Goal: Task Accomplishment & Management: Use online tool/utility

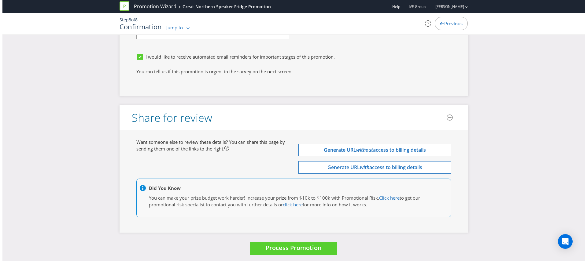
scroll to position [2023, 0]
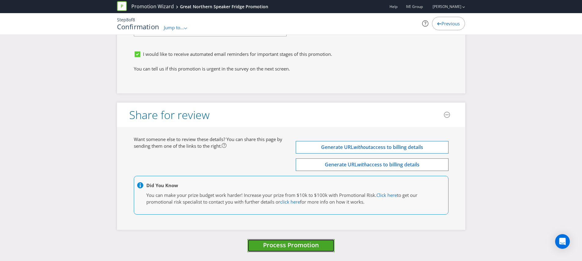
click at [301, 248] on span "Process Promotion" at bounding box center [291, 245] width 56 height 8
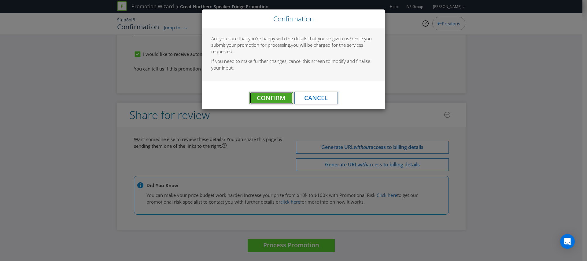
click at [259, 99] on span "Confirm" at bounding box center [271, 98] width 28 height 8
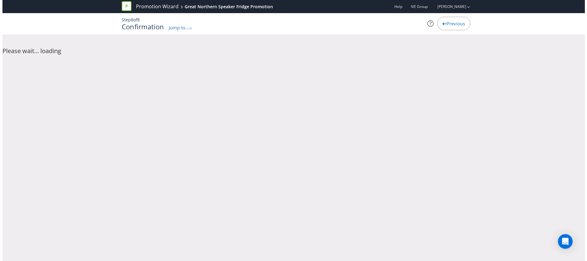
scroll to position [0, 0]
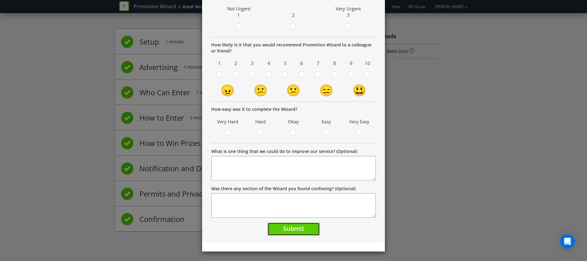
click at [311, 225] on button "Submit" at bounding box center [294, 229] width 52 height 13
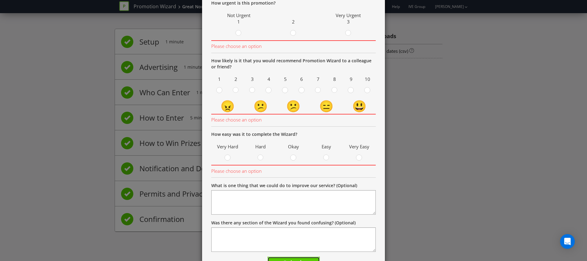
scroll to position [47, 0]
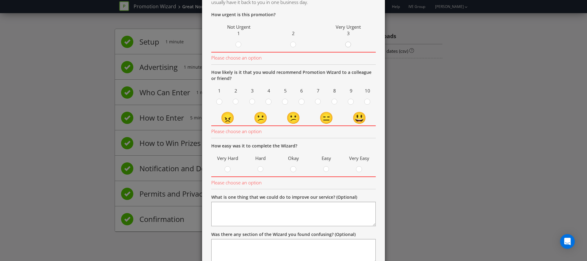
click at [346, 45] on circle at bounding box center [348, 45] width 6 height 6
click at [0, 0] on input "radio" at bounding box center [0, 0] width 0 height 0
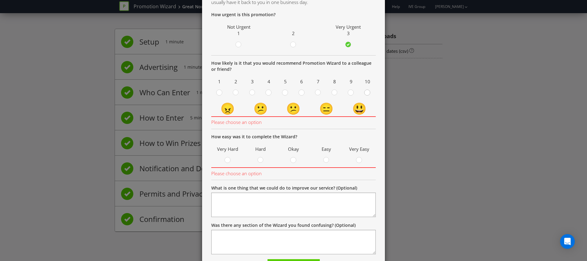
click at [364, 91] on icon at bounding box center [367, 93] width 6 height 6
click at [0, 0] on input "radio" at bounding box center [0, 0] width 0 height 0
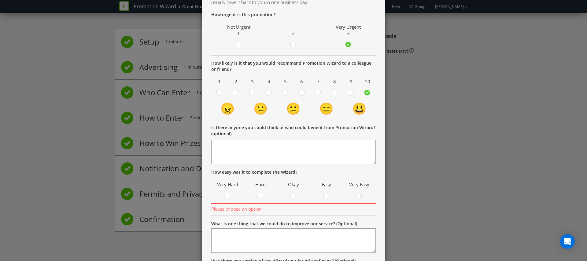
click at [359, 193] on icon at bounding box center [359, 196] width 6 height 6
click at [0, 0] on input "radio" at bounding box center [0, 0] width 0 height 0
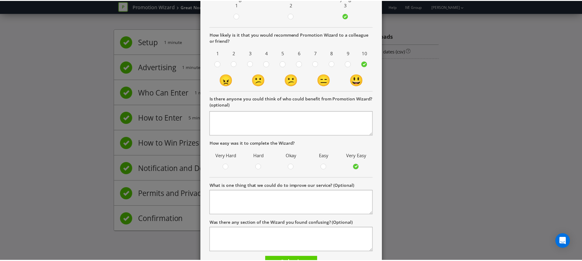
scroll to position [101, 0]
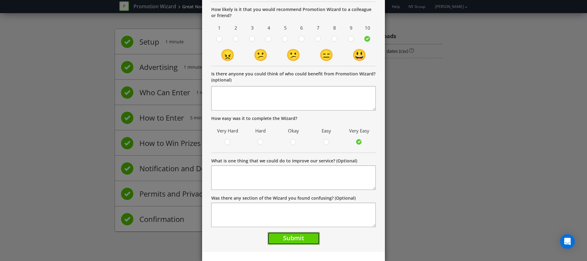
click at [287, 242] on span "Submit" at bounding box center [293, 238] width 21 height 8
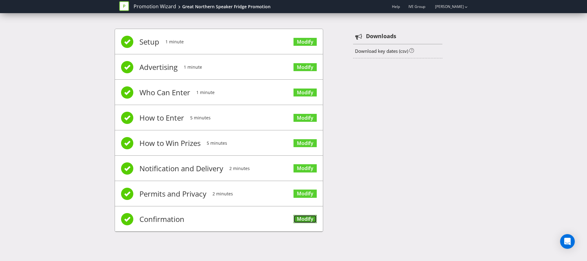
click at [316, 219] on link "Modify" at bounding box center [305, 219] width 23 height 8
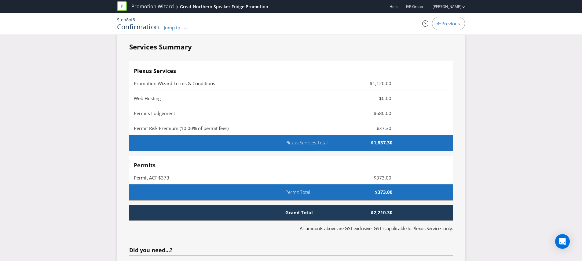
scroll to position [1483, 0]
